Goal: Use online tool/utility: Utilize a website feature to perform a specific function

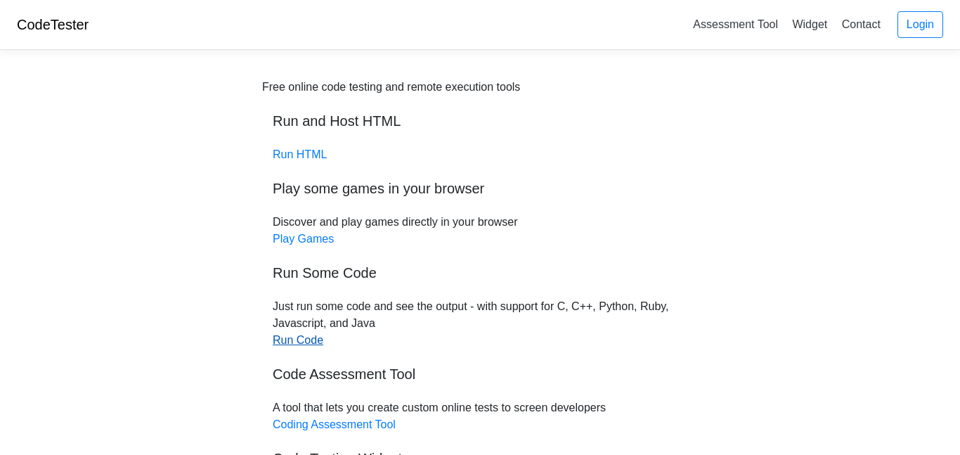
click at [309, 344] on link "Run Code" at bounding box center [298, 340] width 51 height 12
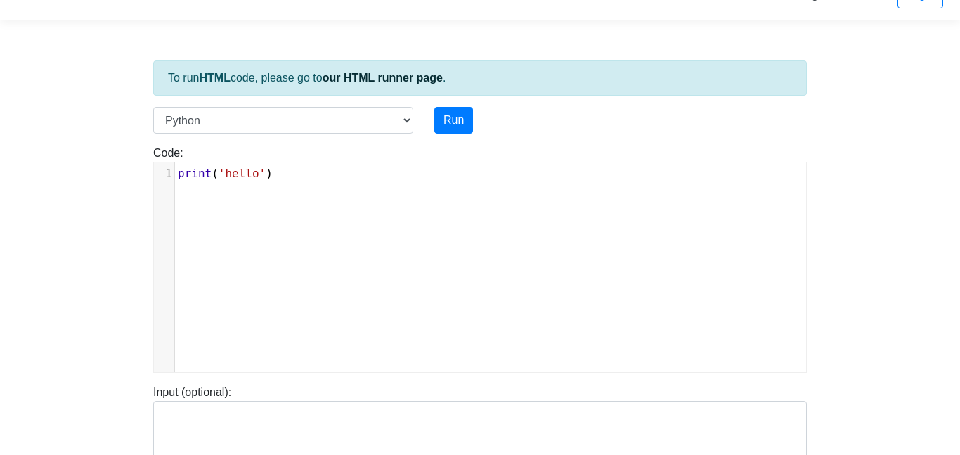
scroll to position [6, 0]
drag, startPoint x: 295, startPoint y: 188, endPoint x: 14, endPoint y: 217, distance: 282.0
click at [14, 217] on body "CodeTester Assessment Tool Widget Contact Login To run HTML code, please go to …" at bounding box center [480, 345] width 960 height 750
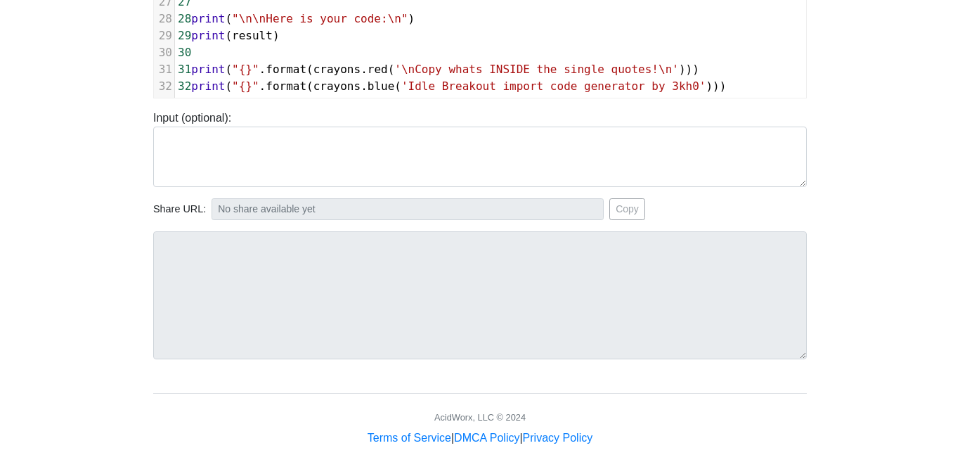
scroll to position [329, 0]
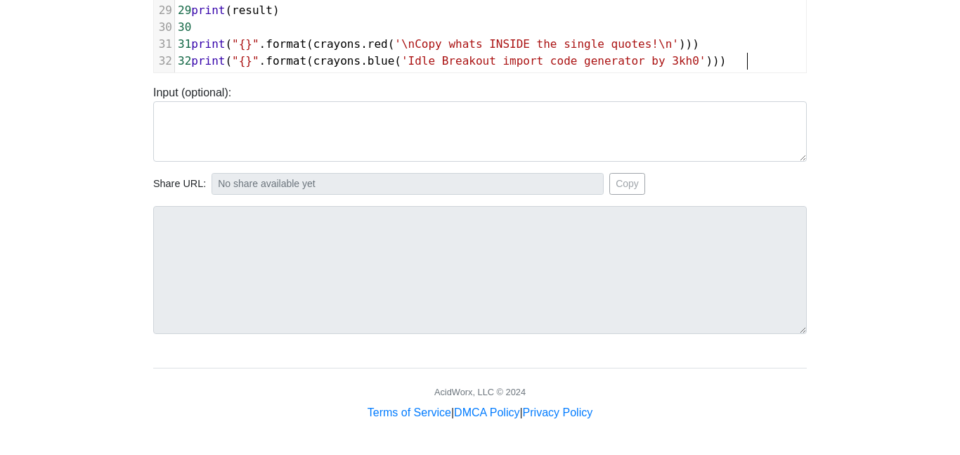
click at [396, 88] on div "Input (optional):" at bounding box center [480, 122] width 675 height 77
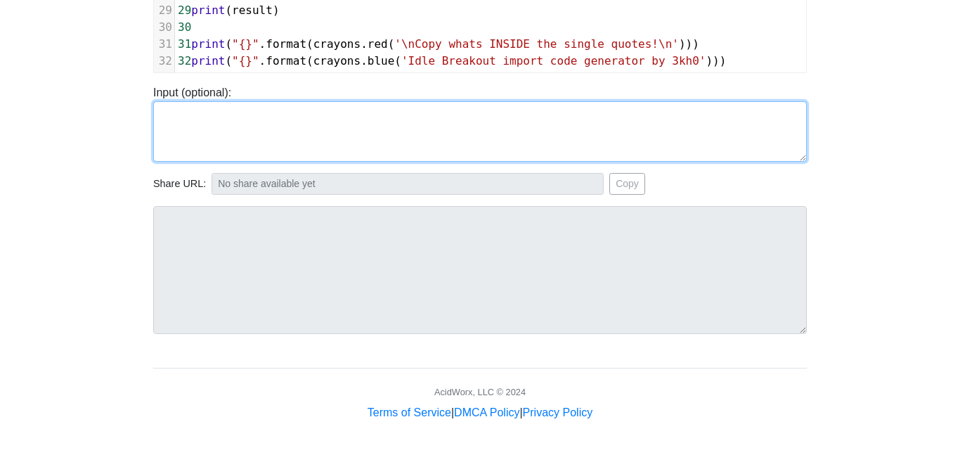
click at [379, 153] on textarea at bounding box center [480, 131] width 654 height 60
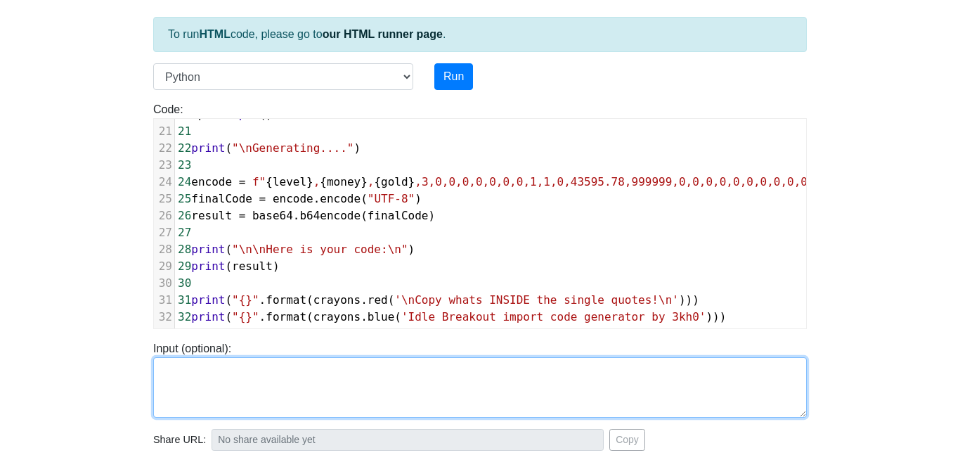
scroll to position [84, 0]
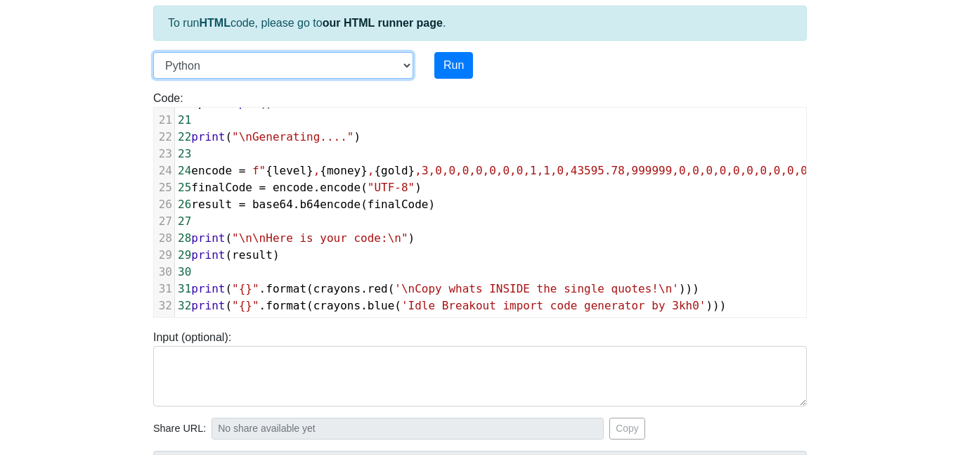
click at [391, 56] on select "C C++ Go Java Javascript Python Ruby" at bounding box center [283, 65] width 260 height 27
click at [153, 52] on select "C C++ Go Java Javascript Python Ruby" at bounding box center [283, 65] width 260 height 27
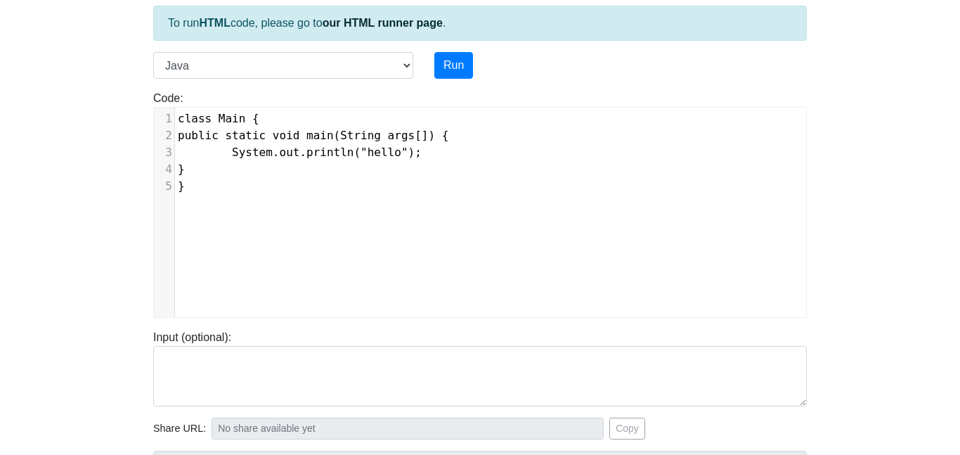
click at [328, 145] on pre "System.out.println("hello");" at bounding box center [490, 152] width 631 height 17
click at [347, 65] on select "C C++ Go Java Javascript Python Ruby" at bounding box center [283, 65] width 260 height 27
click at [153, 52] on select "C C++ Go Java Javascript Python Ruby" at bounding box center [283, 65] width 260 height 27
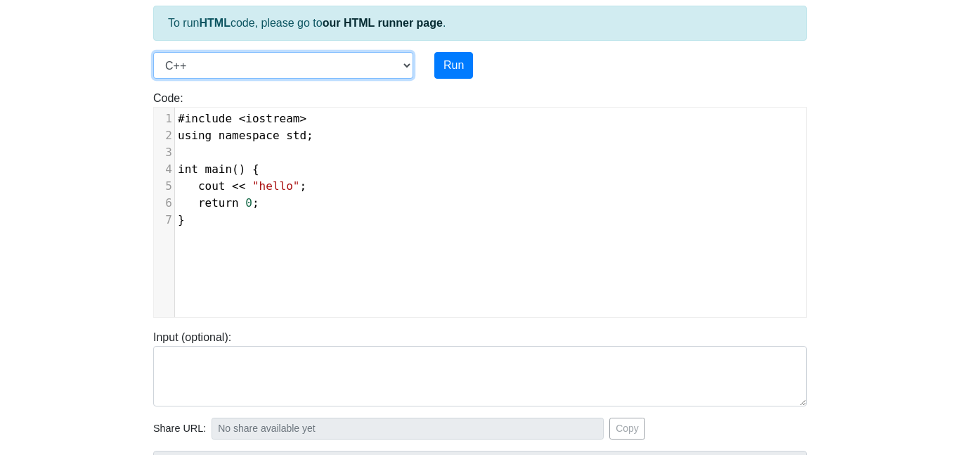
click at [311, 72] on select "C C++ Go Java Javascript Python Ruby" at bounding box center [283, 65] width 260 height 27
click at [153, 52] on select "C C++ Go Java Javascript Python Ruby" at bounding box center [283, 65] width 260 height 27
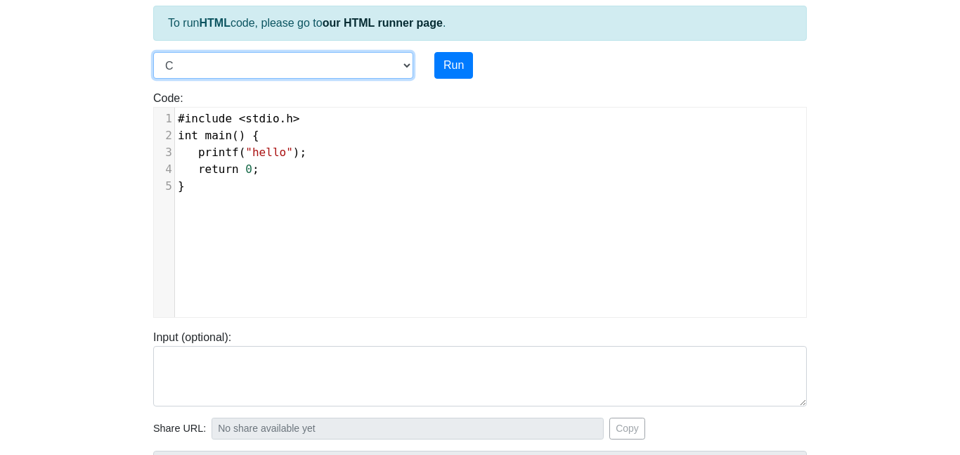
click at [310, 67] on select "C C++ Go Java Javascript Python Ruby" at bounding box center [283, 65] width 260 height 27
click at [153, 52] on select "C C++ Go Java Javascript Python Ruby" at bounding box center [283, 65] width 260 height 27
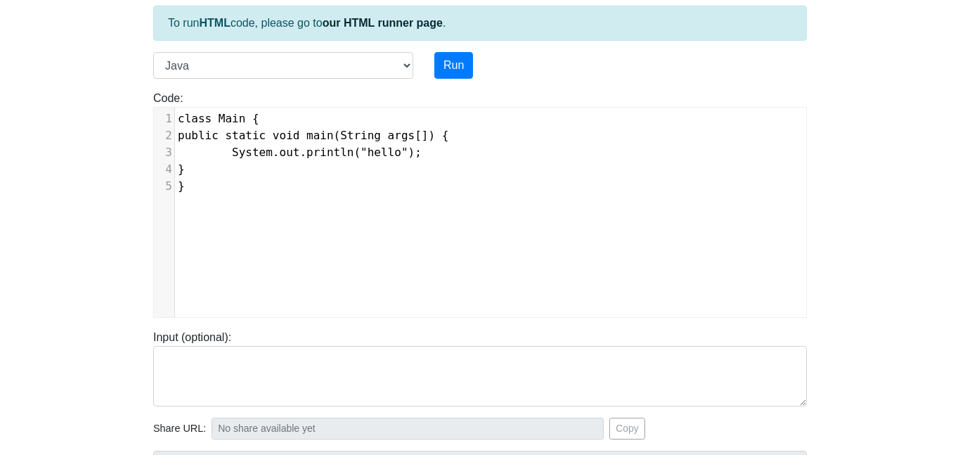
click at [319, 39] on div "To run HTML code, please go to our HTML runner page ." at bounding box center [480, 23] width 654 height 35
click at [316, 46] on div "To run HTML code, please go to our HTML runner page . Language C C++ Go Java Ja…" at bounding box center [480, 321] width 675 height 689
click at [314, 77] on select "C C++ Go Java Javascript Python Ruby" at bounding box center [283, 65] width 260 height 27
click at [153, 52] on select "C C++ Go Java Javascript Python Ruby" at bounding box center [283, 65] width 260 height 27
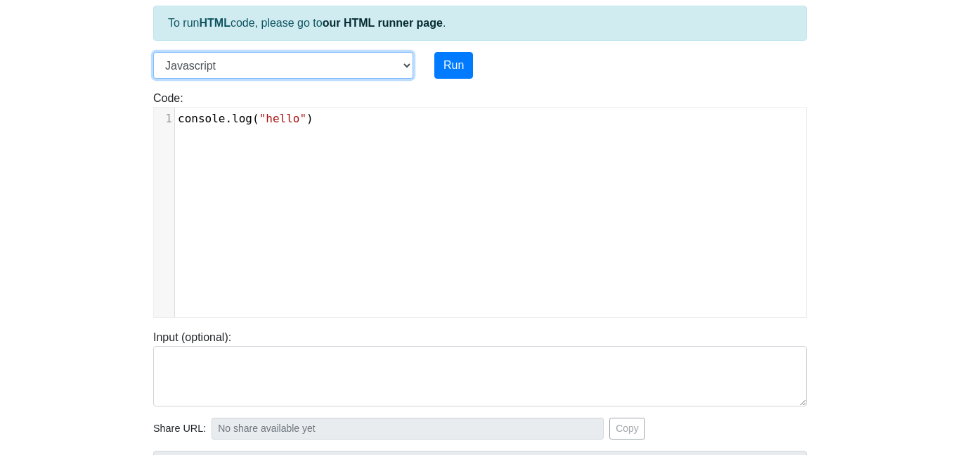
click at [304, 62] on select "C C++ Go Java Javascript Python Ruby" at bounding box center [283, 65] width 260 height 27
click at [153, 52] on select "C C++ Go Java Javascript Python Ruby" at bounding box center [283, 65] width 260 height 27
click at [267, 60] on select "C C++ Go Java Javascript Python Ruby" at bounding box center [283, 65] width 260 height 27
click at [153, 52] on select "C C++ Go Java Javascript Python Ruby" at bounding box center [283, 65] width 260 height 27
click at [263, 66] on select "C C++ Go Java Javascript Python Ruby" at bounding box center [283, 65] width 260 height 27
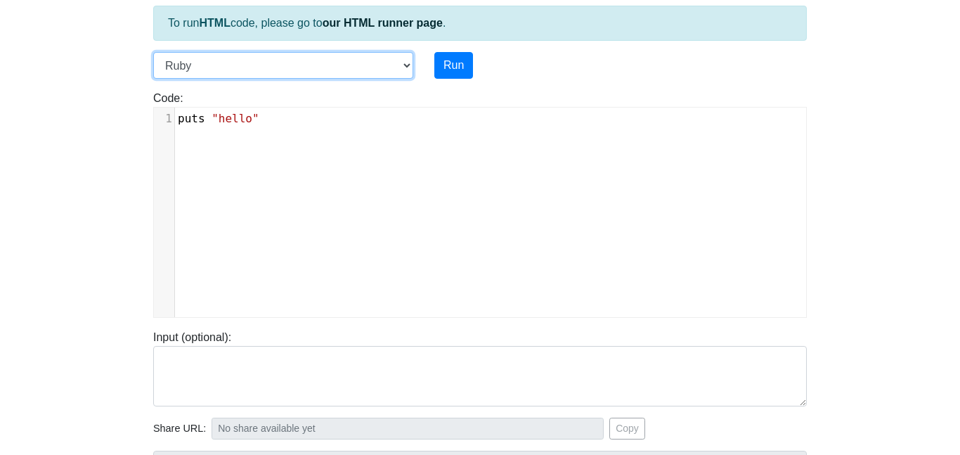
select select "python"
click at [153, 52] on select "C C++ Go Java Javascript Python Ruby" at bounding box center [283, 65] width 260 height 27
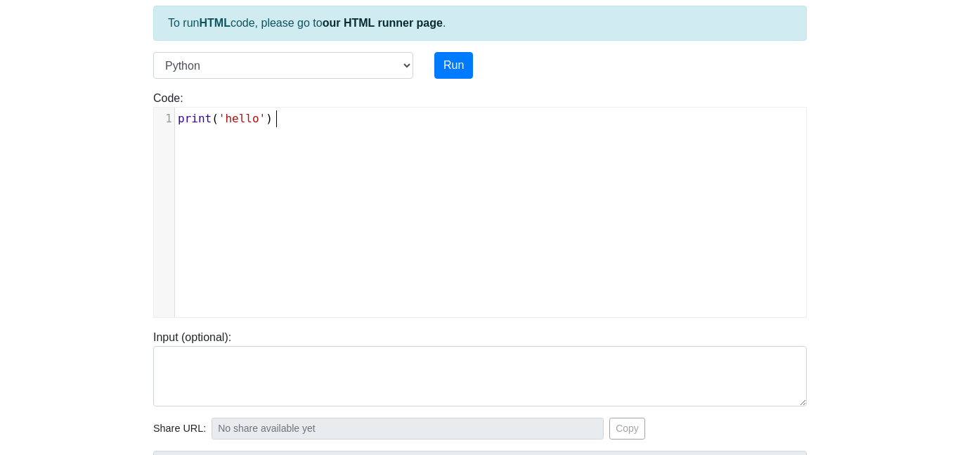
drag, startPoint x: 307, startPoint y: 181, endPoint x: 0, endPoint y: 152, distance: 308.0
click at [0, 152] on body "CodeTester Assessment Tool Widget Contact Login To run HTML code, please go to …" at bounding box center [480, 291] width 960 height 750
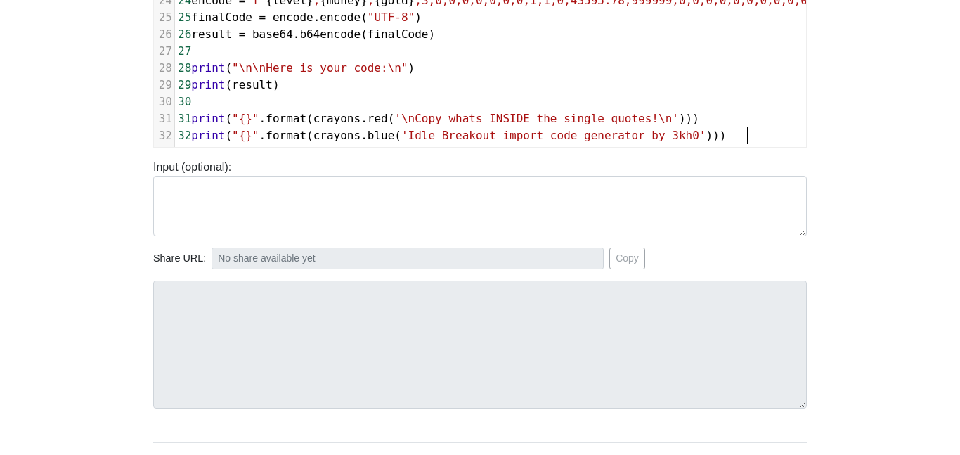
scroll to position [0, 0]
